Goal: Find specific page/section: Find specific page/section

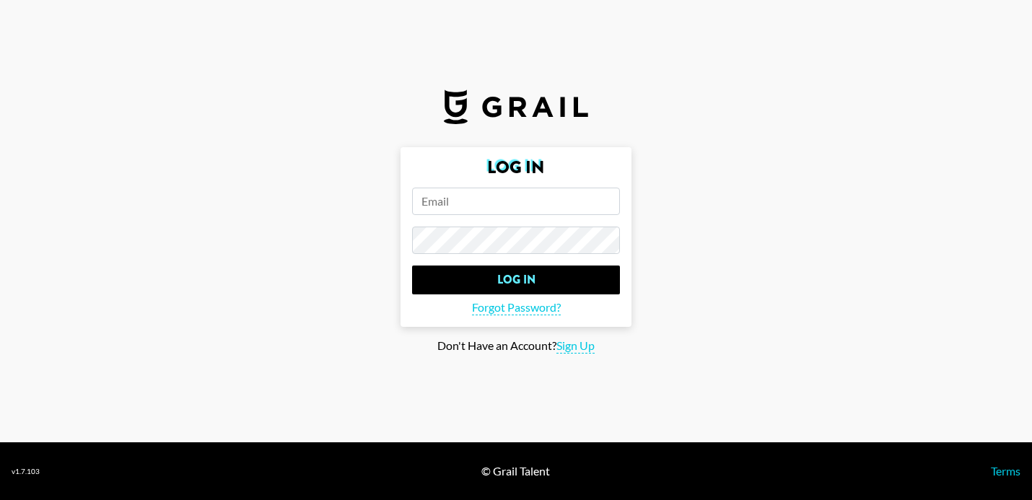
click at [481, 208] on input "email" at bounding box center [516, 201] width 208 height 27
type input "[PERSON_NAME][EMAIL_ADDRESS][PERSON_NAME][DOMAIN_NAME]"
click at [412, 266] on input "Log In" at bounding box center [516, 280] width 208 height 29
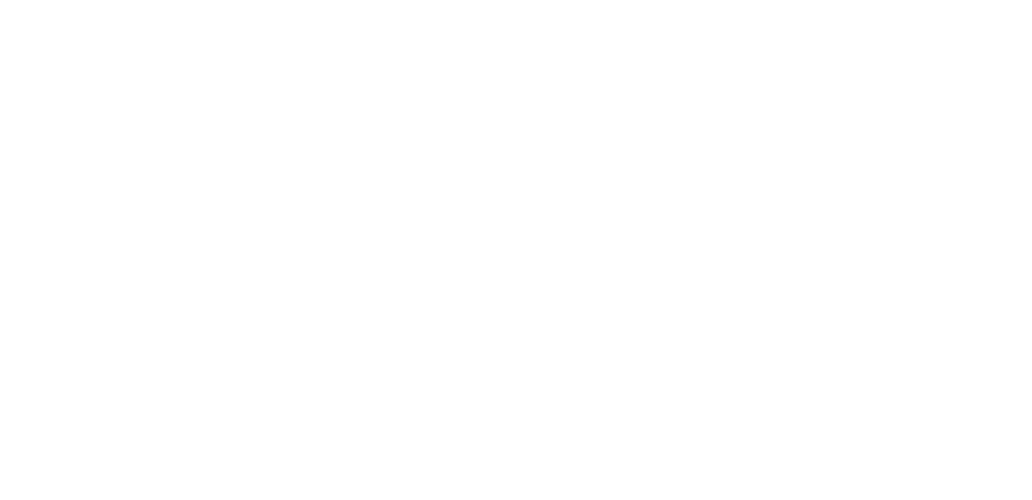
select select "Song"
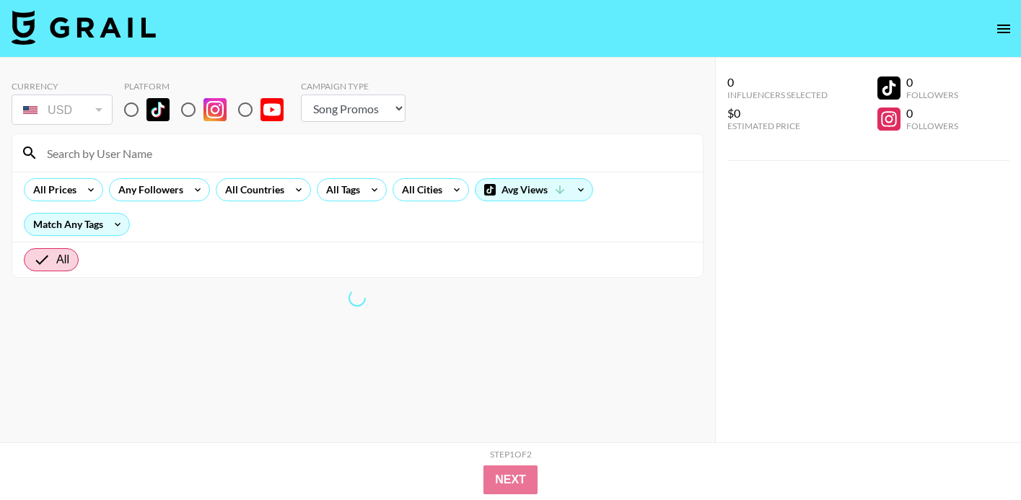
click at [131, 115] on input "radio" at bounding box center [131, 110] width 30 height 30
radio input "true"
click at [160, 153] on input at bounding box center [366, 152] width 656 height 23
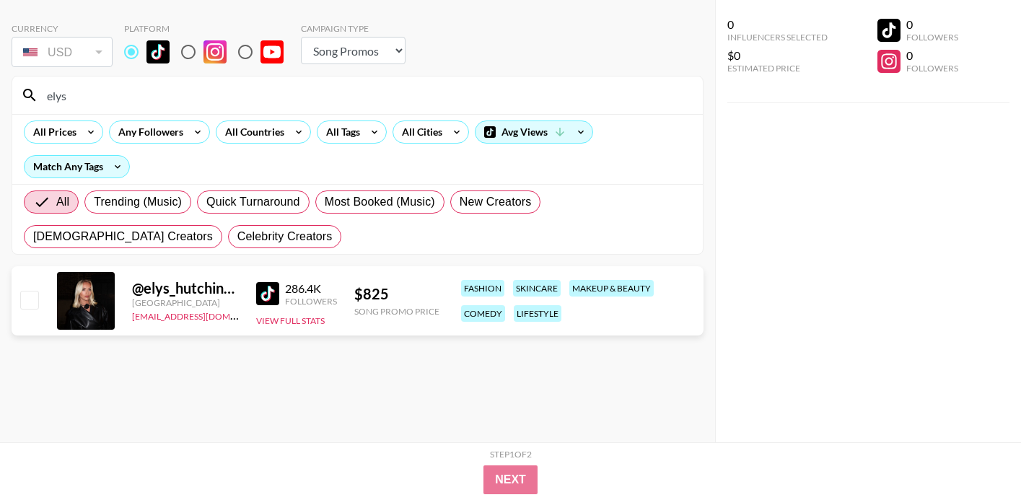
scroll to position [58, 0]
click at [395, 91] on input "elys" at bounding box center [366, 95] width 656 height 23
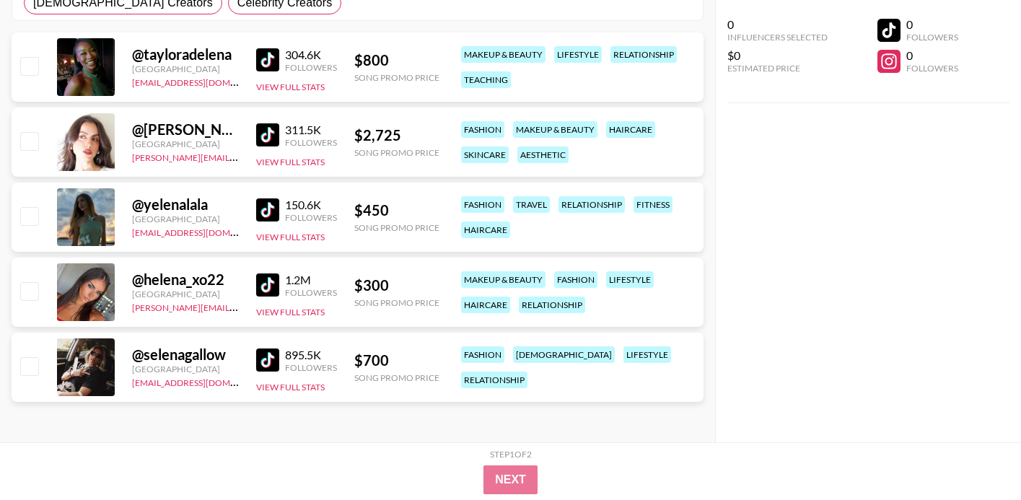
scroll to position [0, 0]
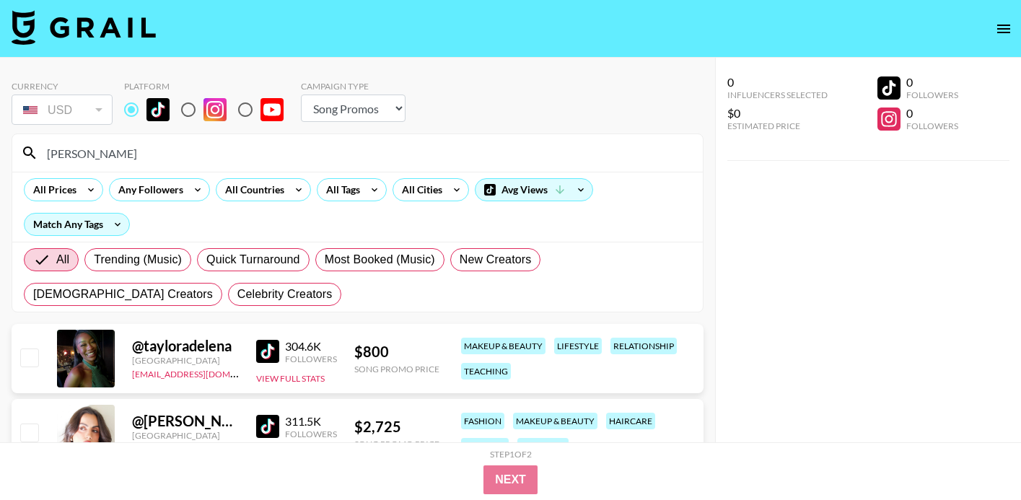
click at [315, 144] on input "[PERSON_NAME]" at bounding box center [366, 152] width 656 height 23
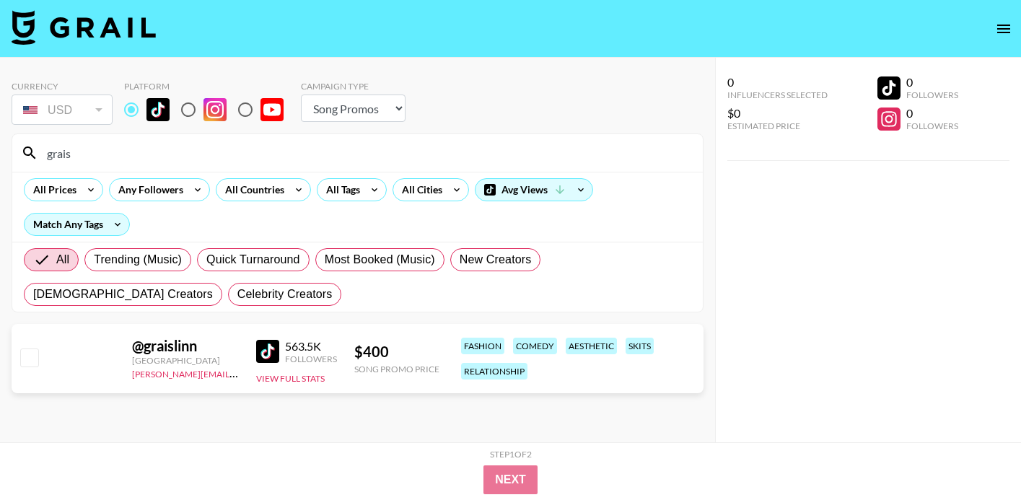
type input "grais"
